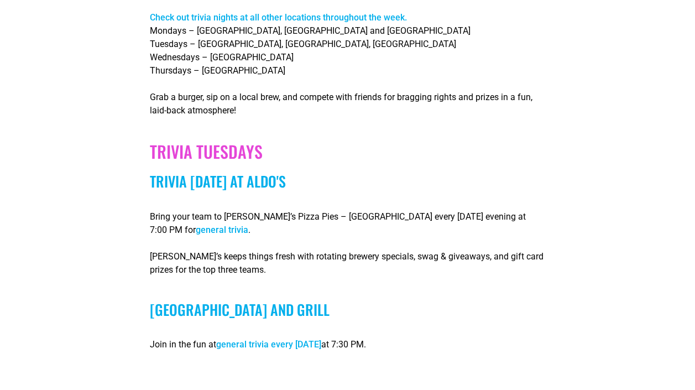
scroll to position [1387, 0]
